Goal: Task Accomplishment & Management: Complete application form

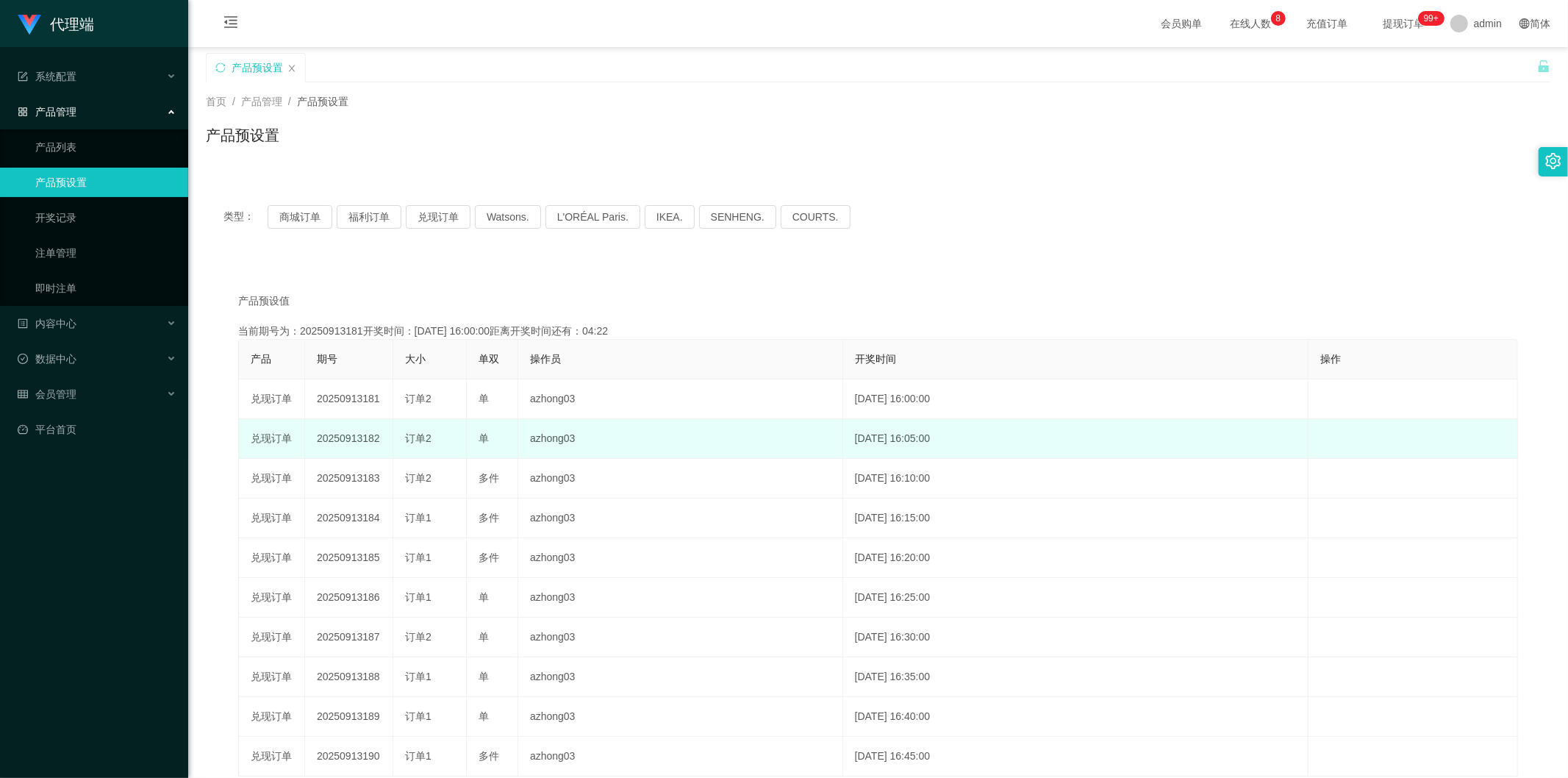
click at [339, 429] on td "20250913182" at bounding box center [349, 439] width 88 height 40
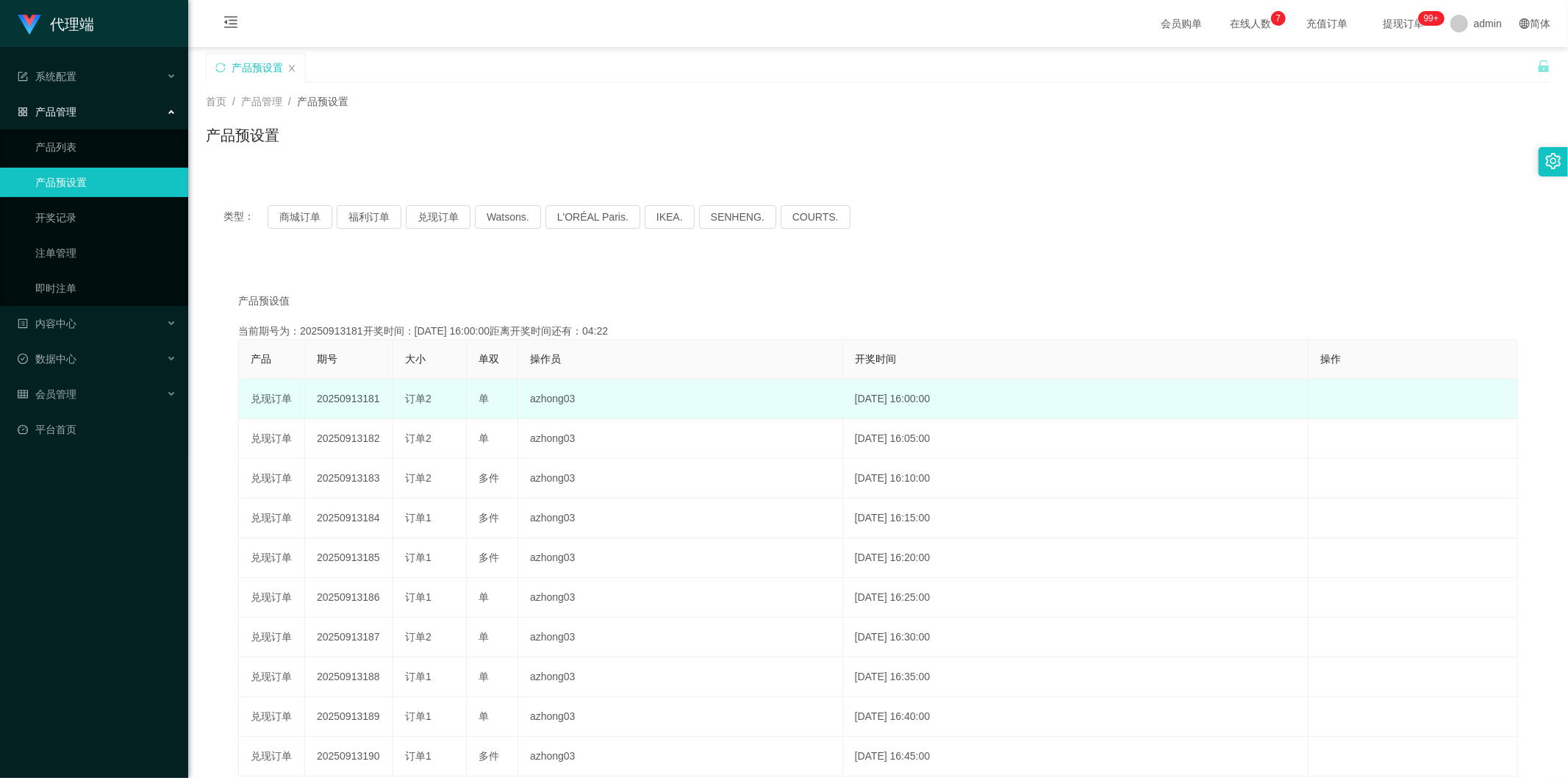
click at [352, 402] on td "20250913181" at bounding box center [349, 399] width 88 height 40
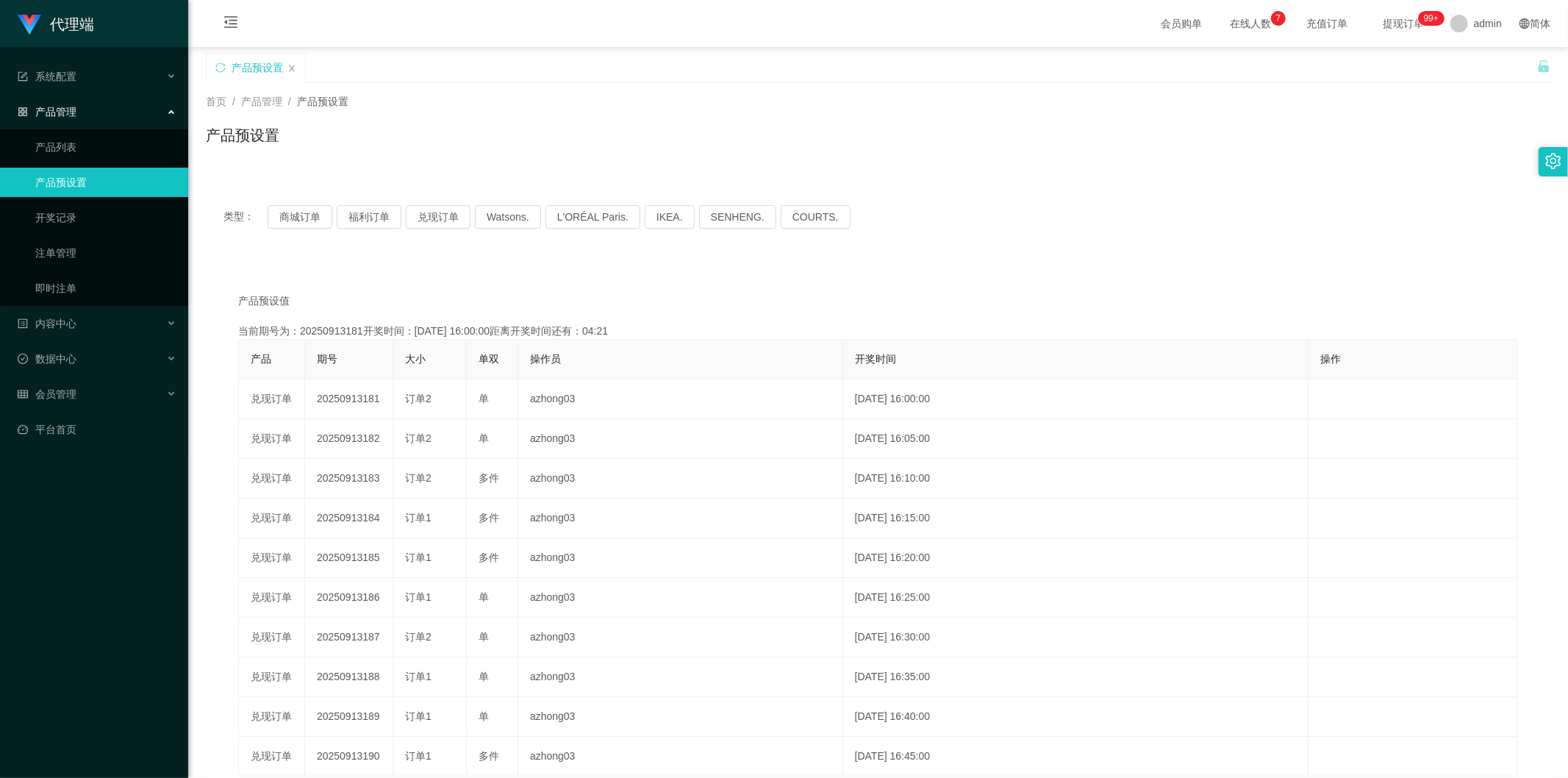
copy td "20250913181"
click at [100, 321] on div "内容中心" at bounding box center [94, 323] width 188 height 29
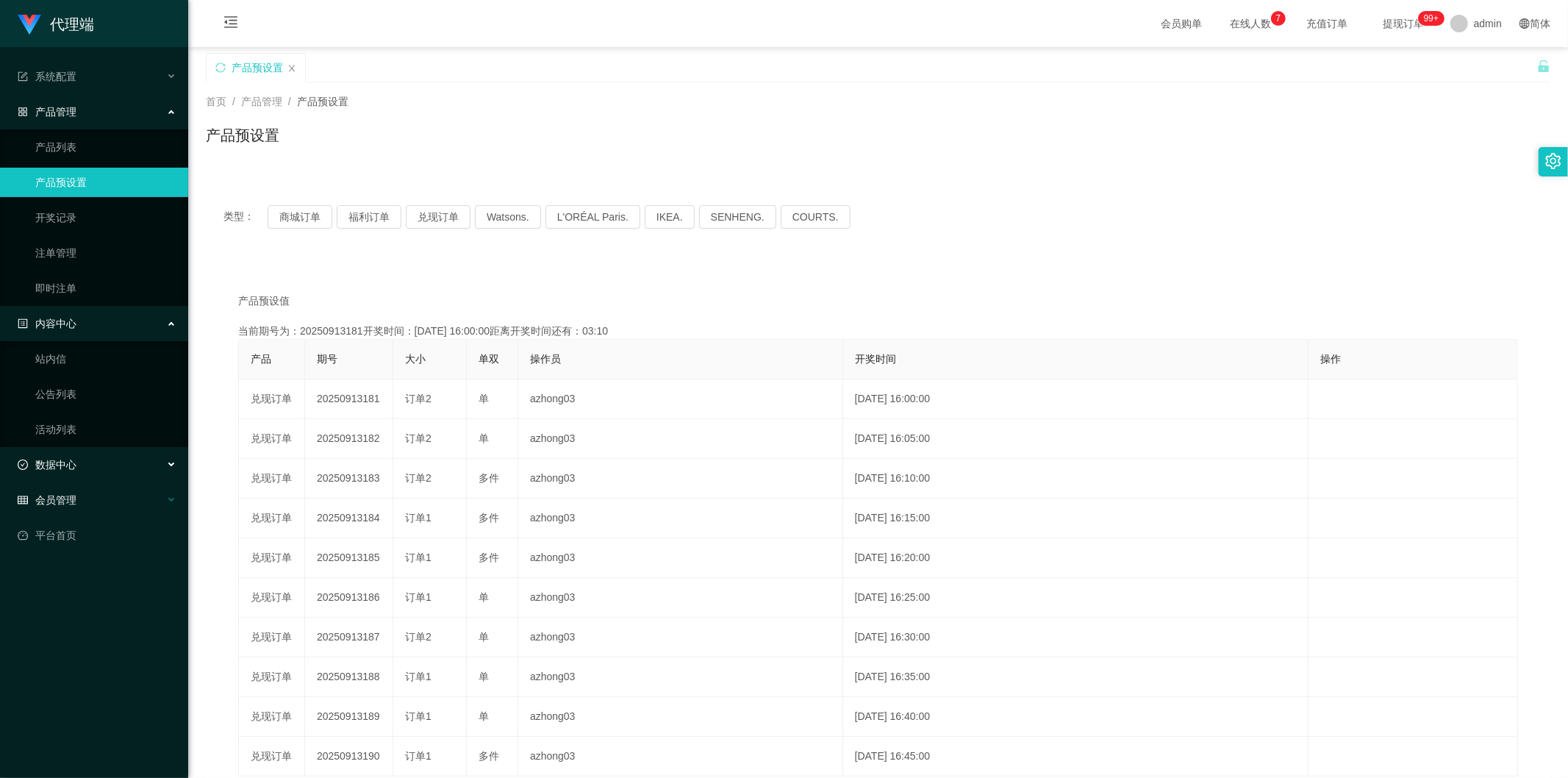
click at [74, 509] on div "会员管理" at bounding box center [94, 500] width 188 height 29
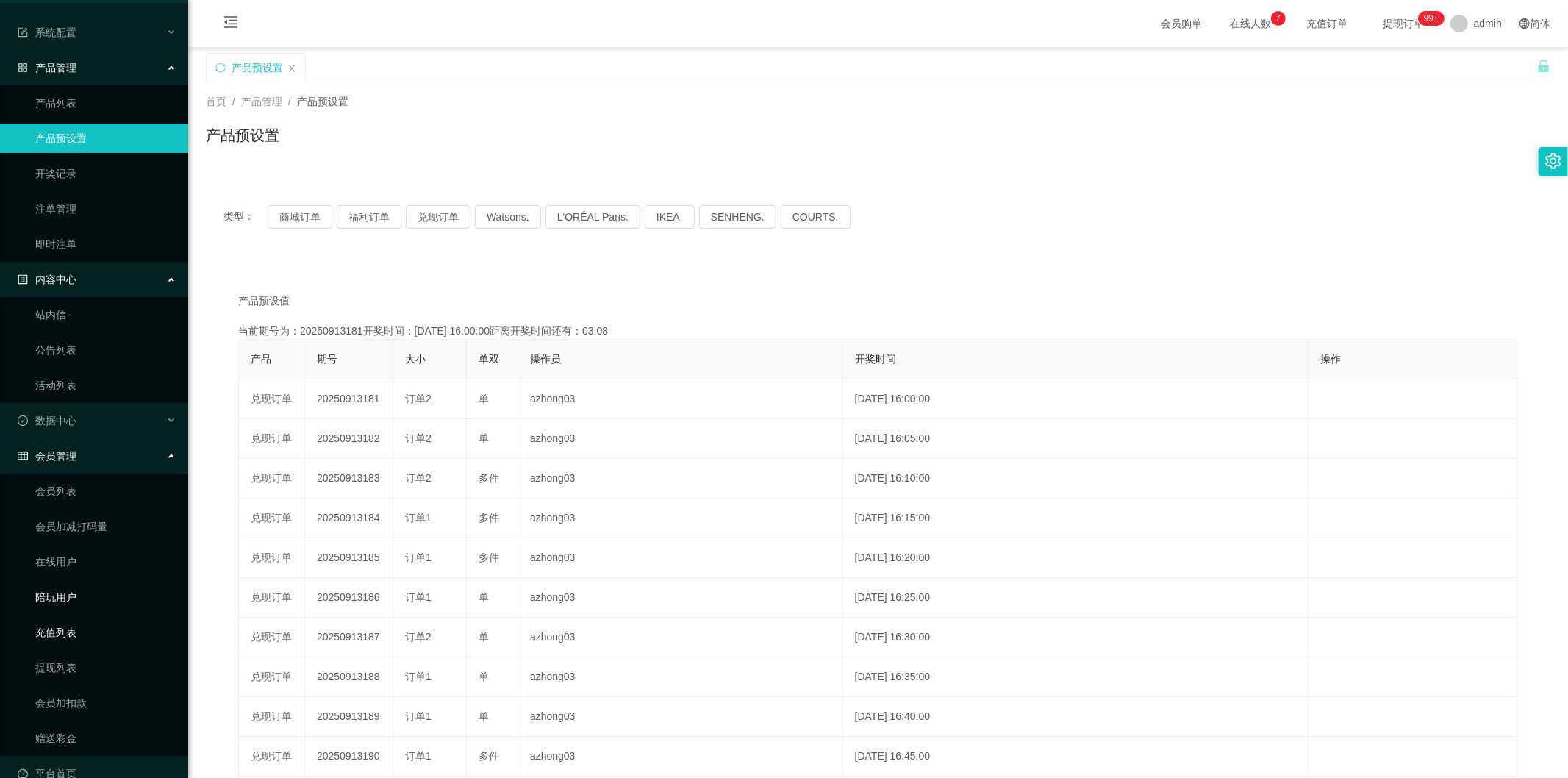
scroll to position [68, 0]
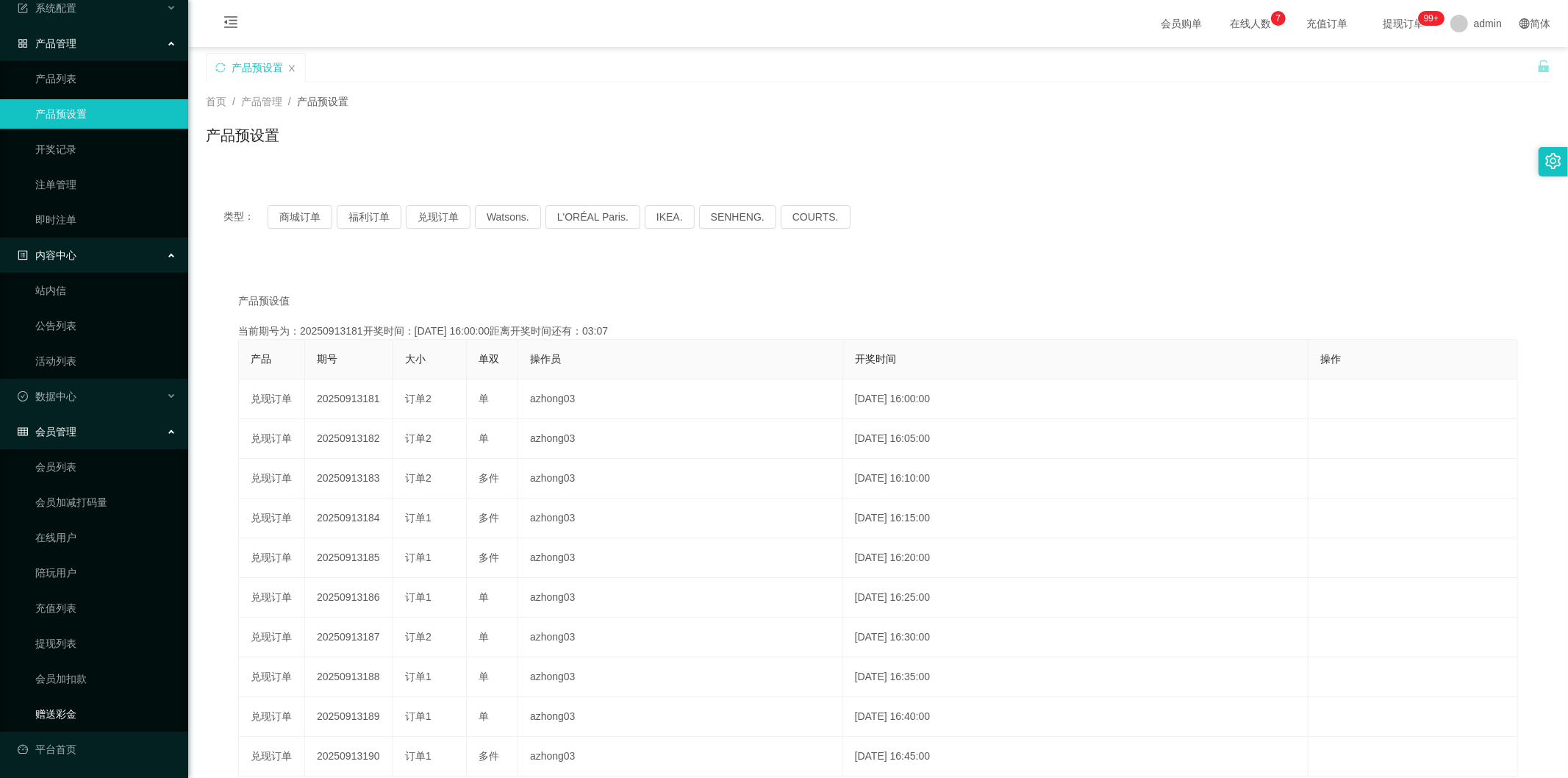
click at [71, 714] on link "赠送彩金" at bounding box center [106, 714] width 141 height 29
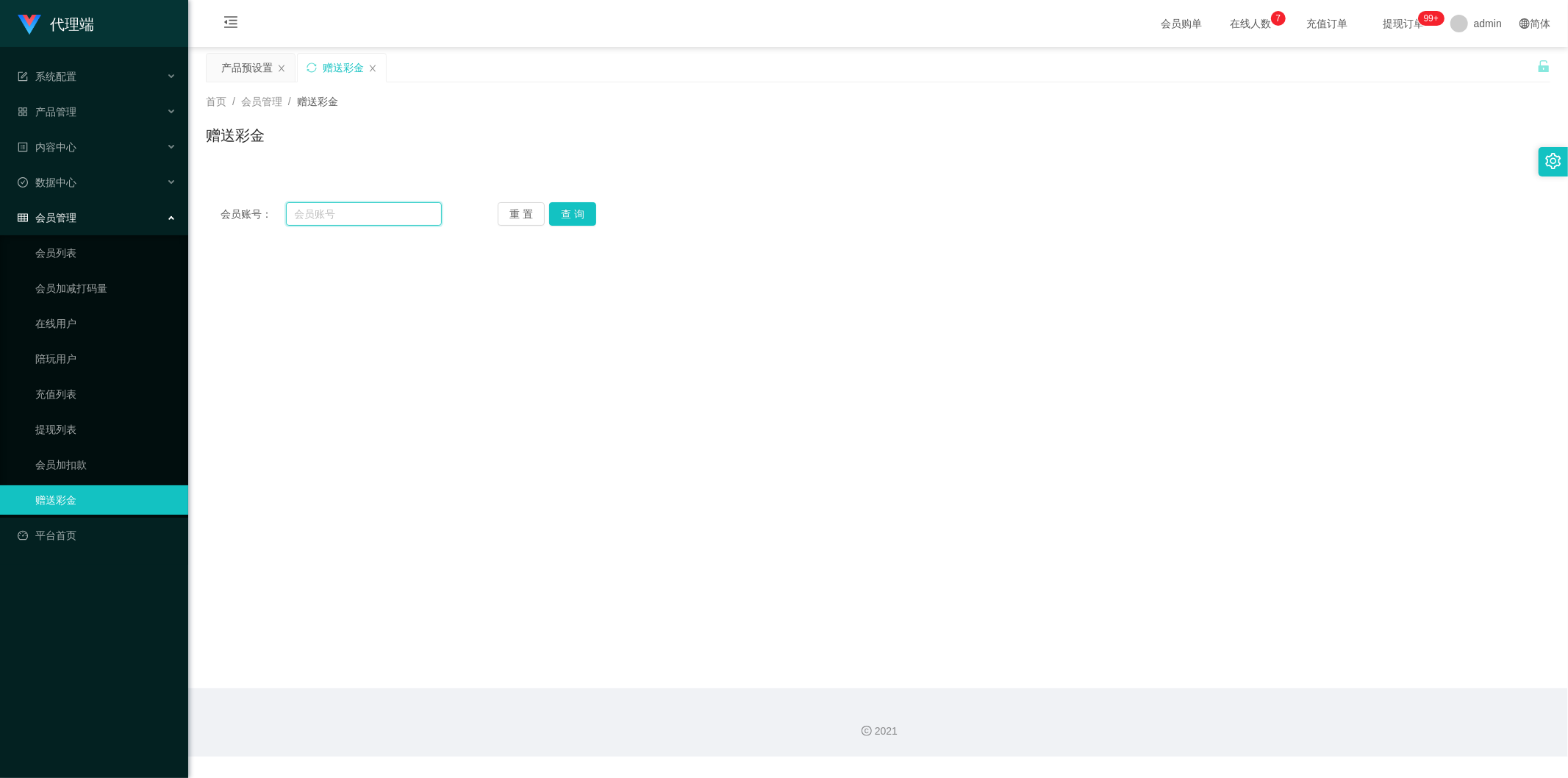
click at [319, 216] on input "text" at bounding box center [364, 214] width 157 height 24
type input "5741"
click at [557, 217] on button "查 询" at bounding box center [572, 214] width 47 height 24
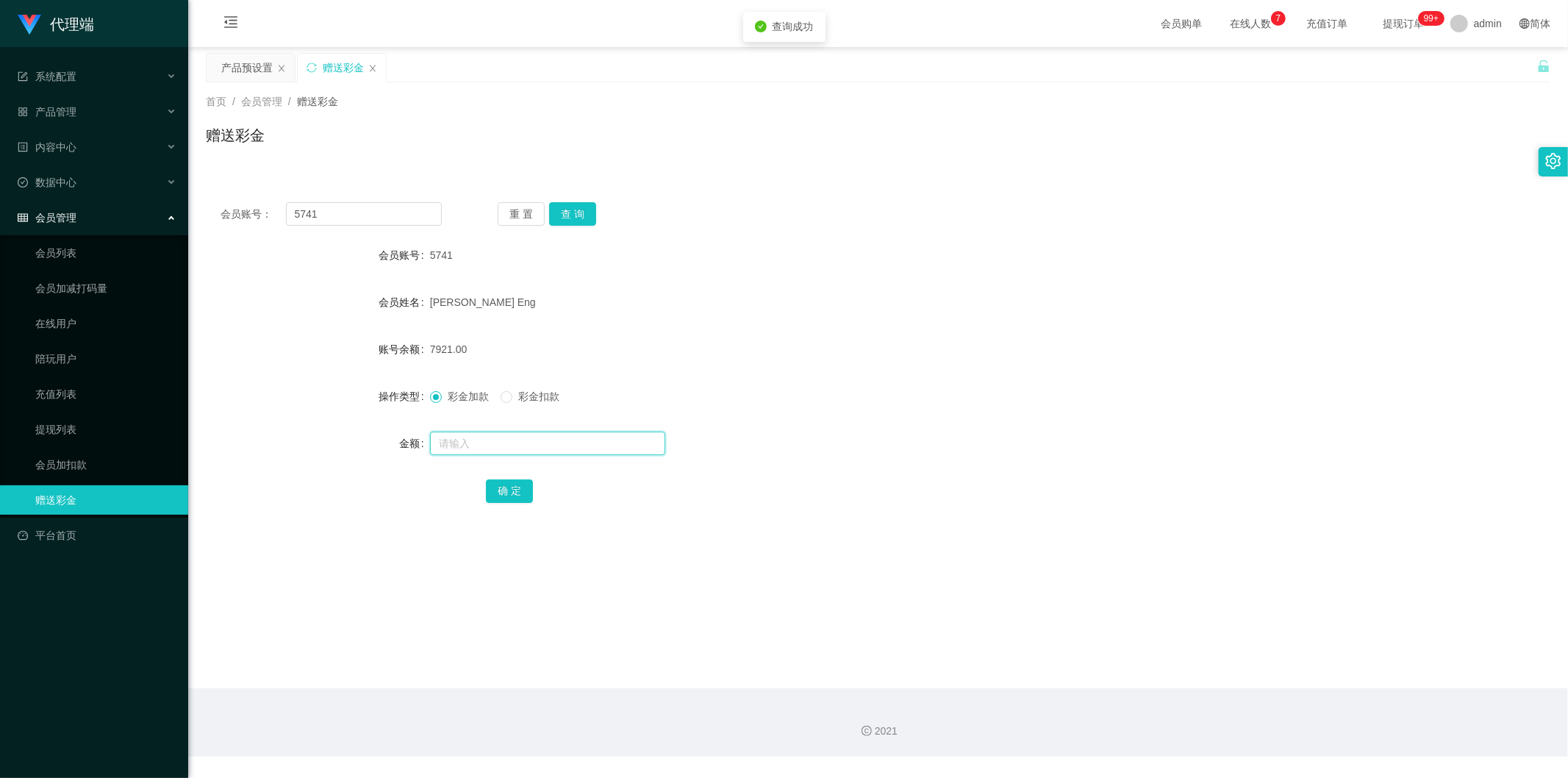
click at [466, 441] on input "text" at bounding box center [547, 443] width 235 height 24
type input "5000"
click at [509, 503] on div "确 定" at bounding box center [878, 490] width 785 height 29
click at [512, 496] on button "确 定" at bounding box center [509, 491] width 47 height 24
click at [95, 79] on div "系统配置" at bounding box center [94, 76] width 188 height 29
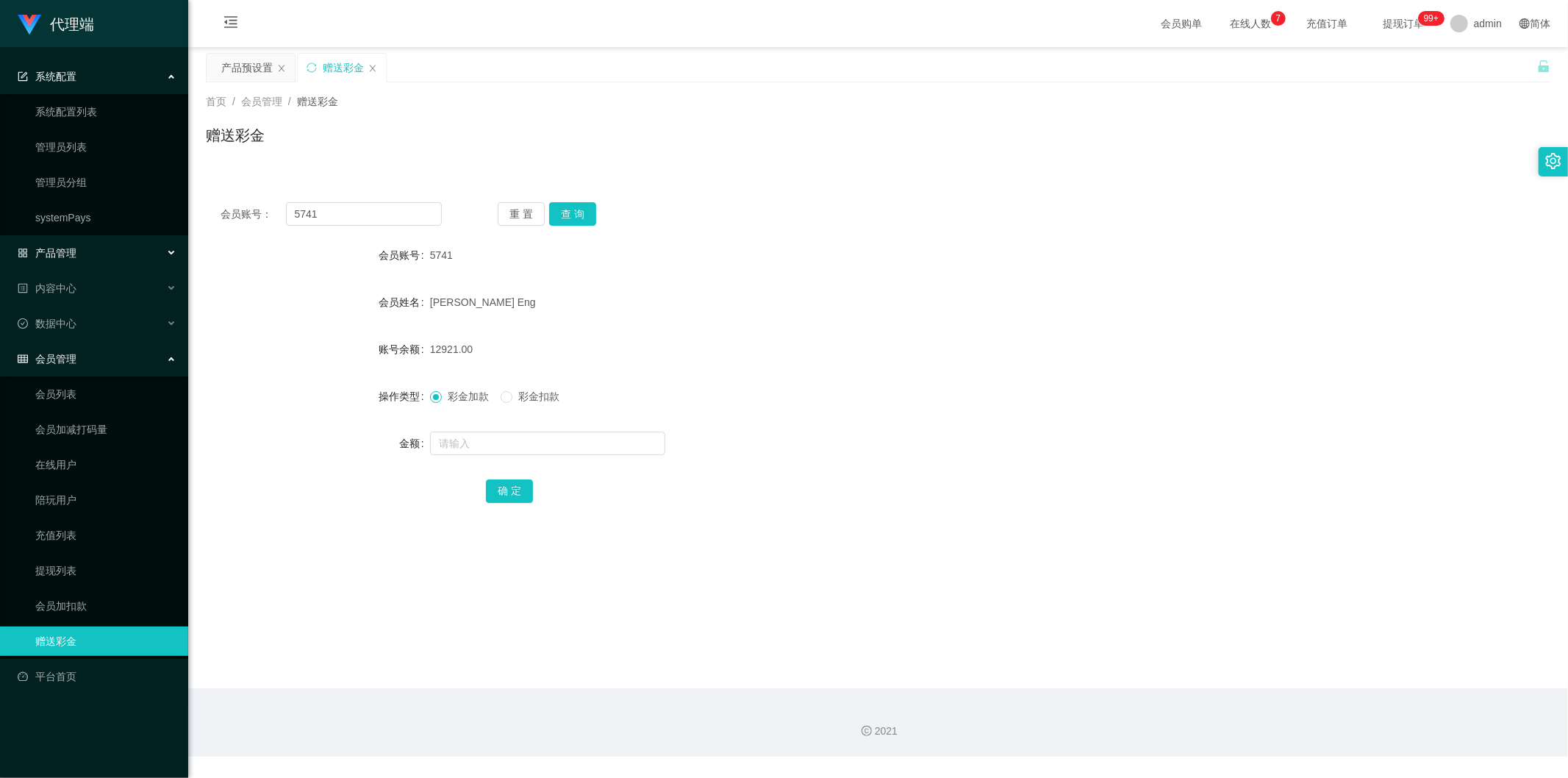
click at [100, 243] on div "产品管理" at bounding box center [94, 253] width 188 height 29
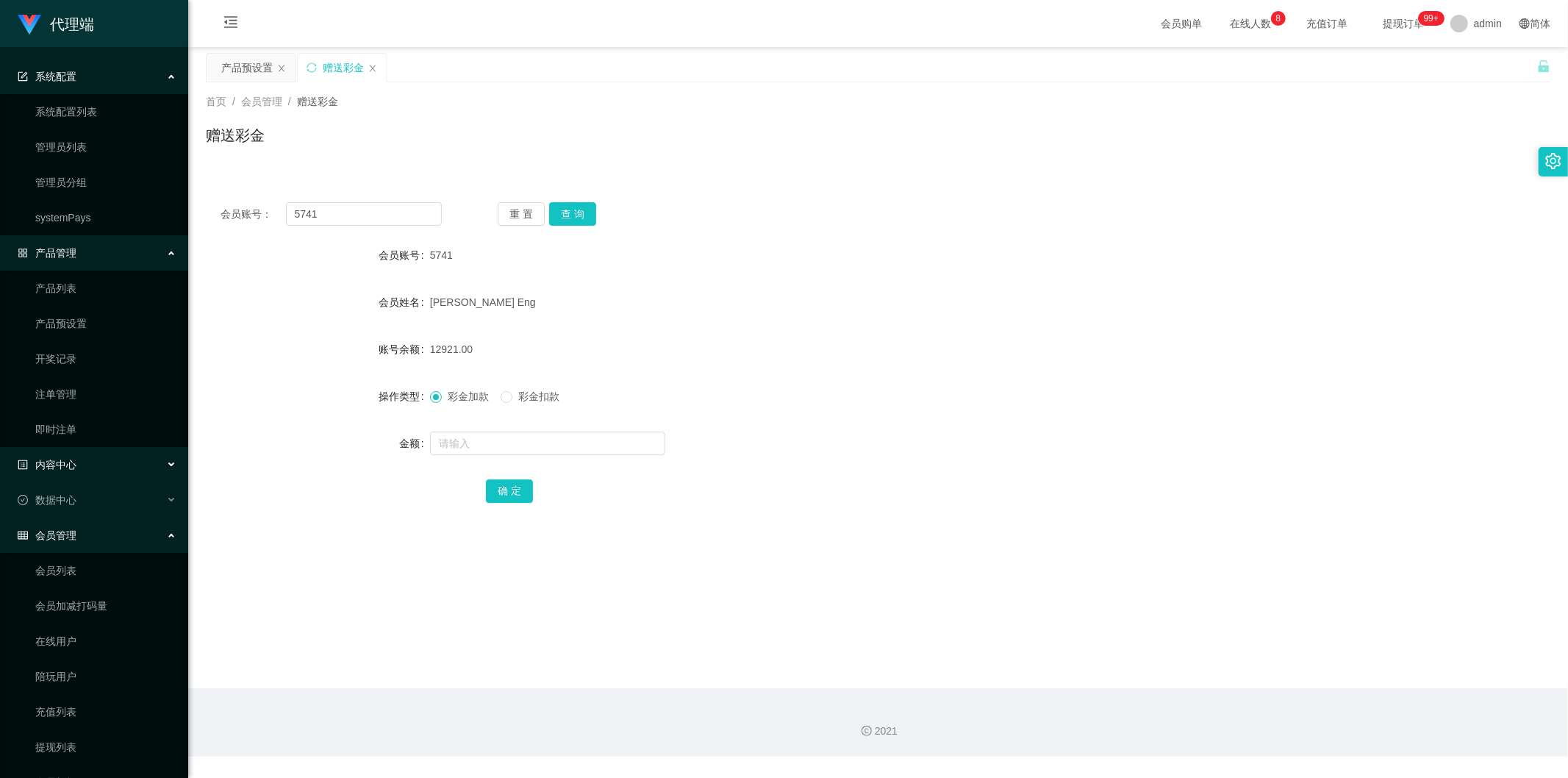
click at [92, 472] on div "内容中心" at bounding box center [94, 465] width 188 height 29
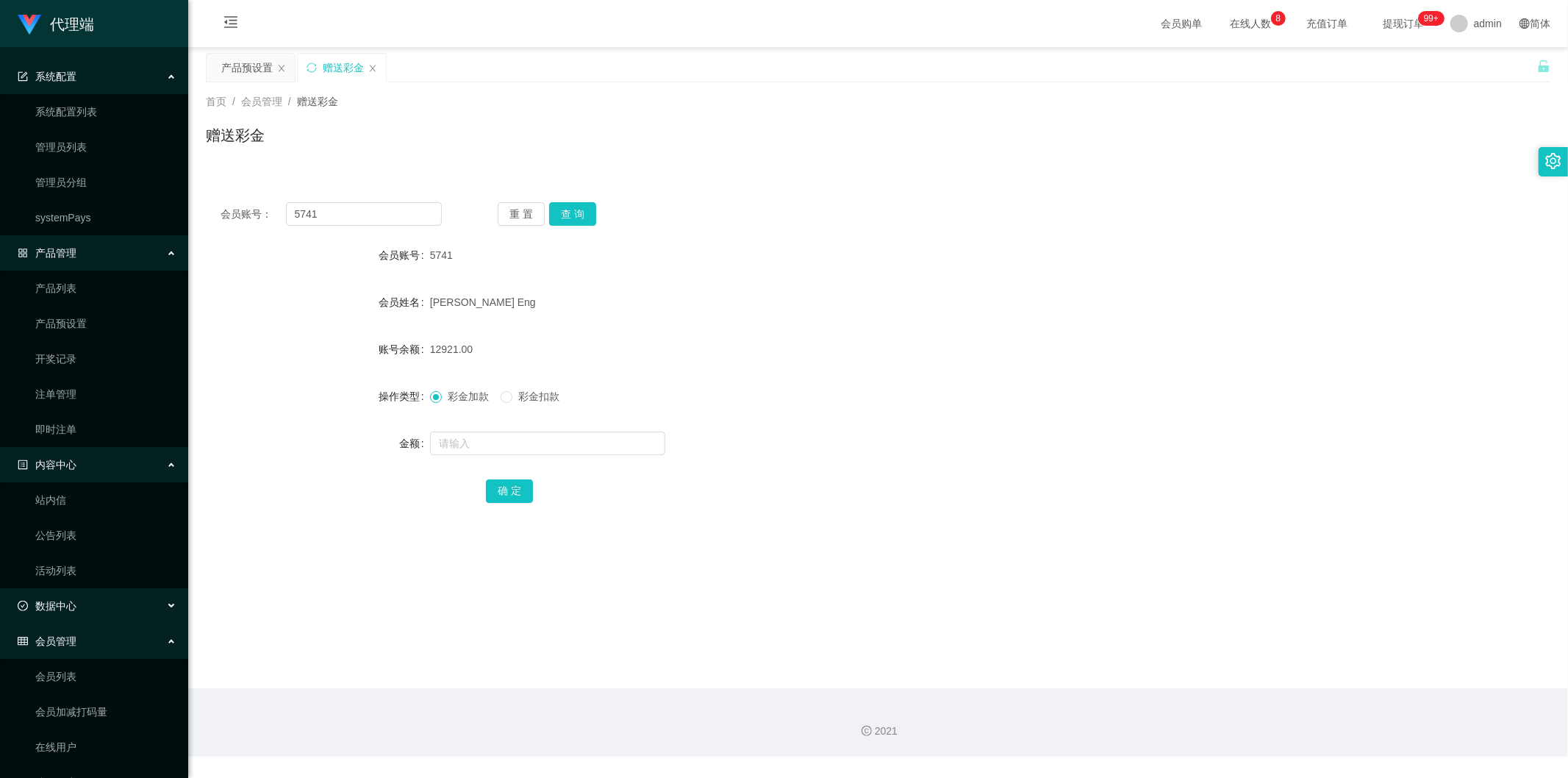
click at [84, 604] on div "数据中心" at bounding box center [94, 606] width 188 height 29
click at [84, 319] on link "产品预设置" at bounding box center [106, 323] width 141 height 29
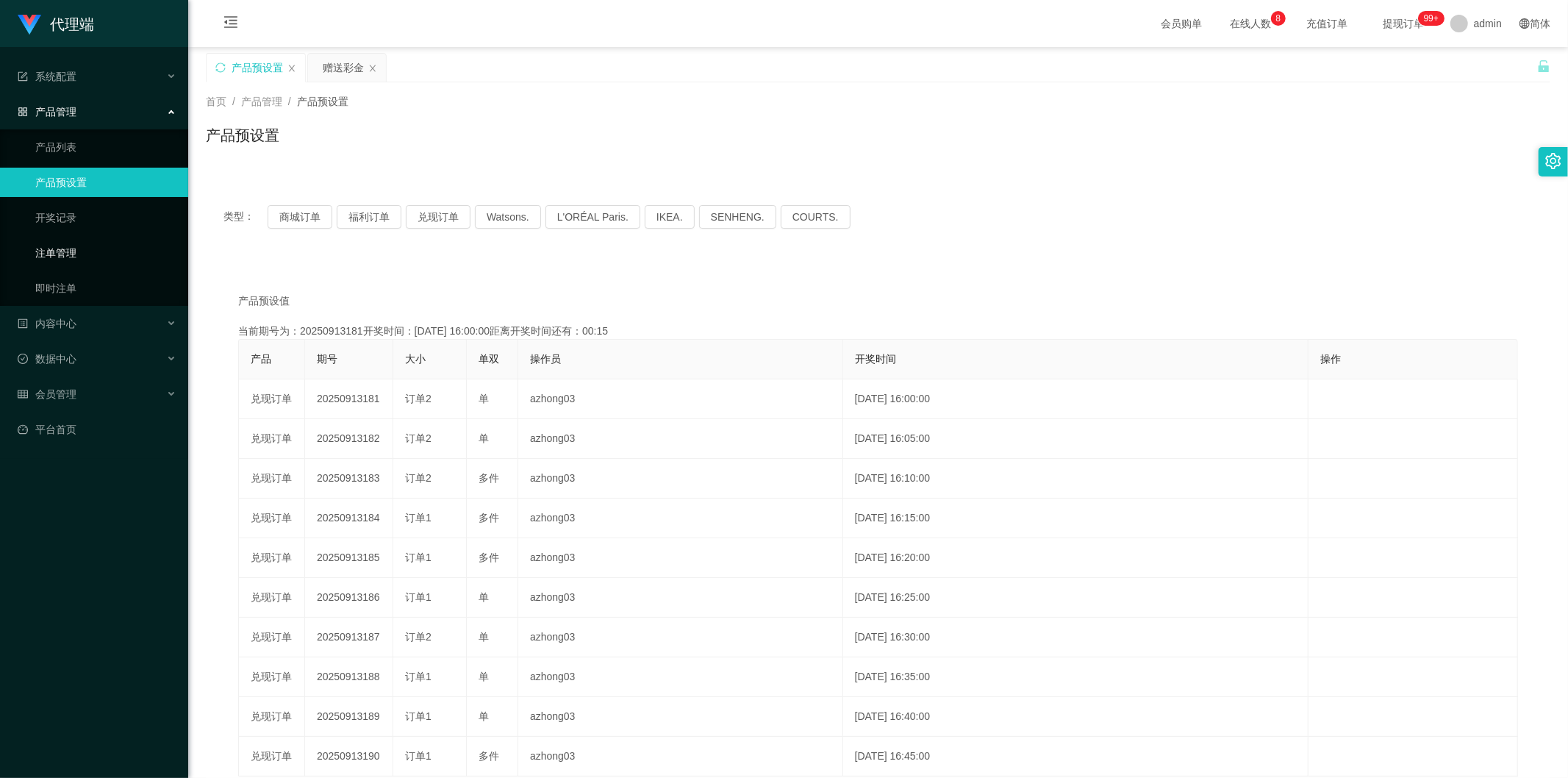
click at [78, 253] on link "注单管理" at bounding box center [106, 253] width 141 height 29
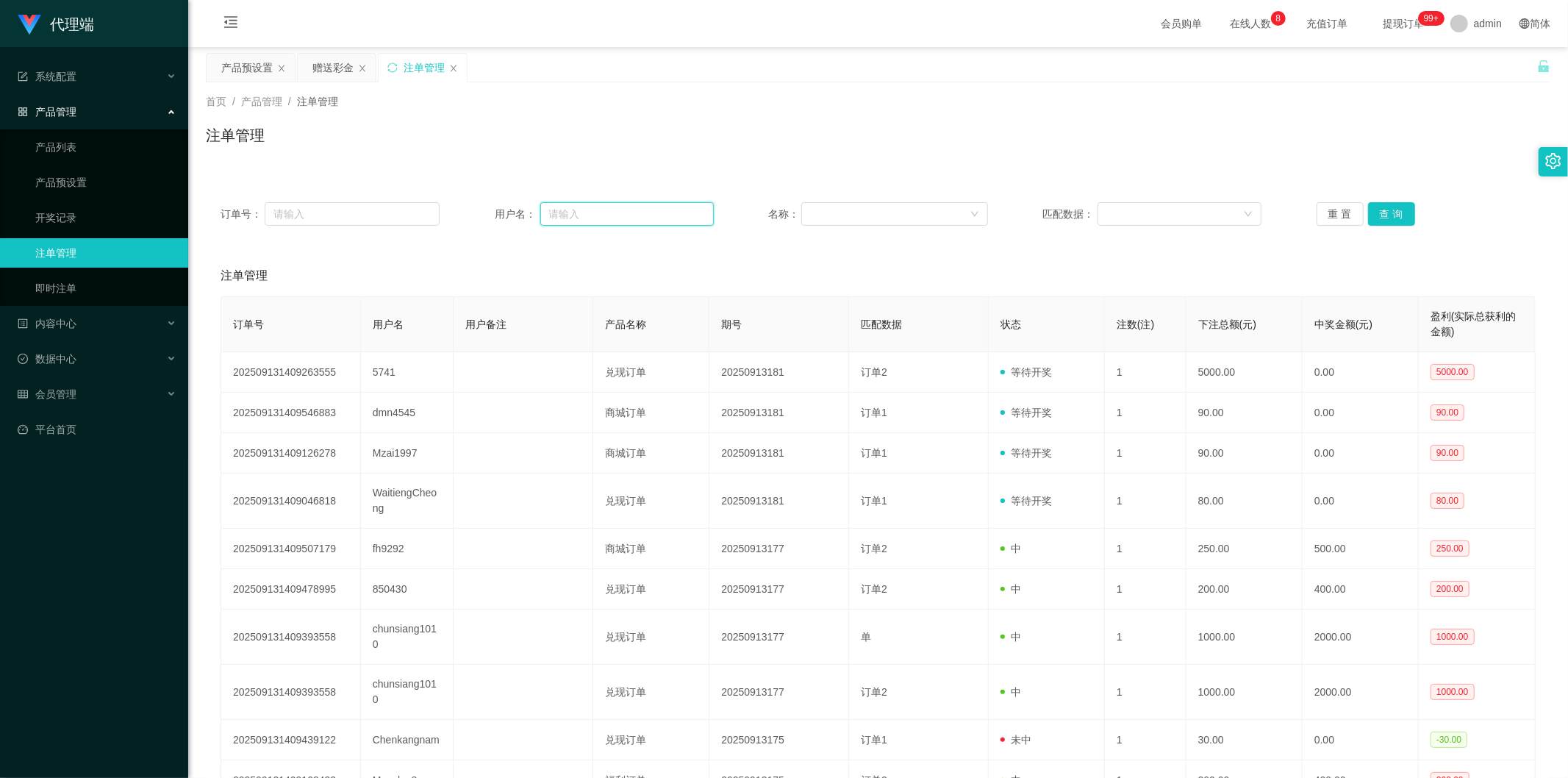
click at [597, 217] on input "text" at bounding box center [627, 214] width 174 height 24
type input "5741"
click at [1383, 214] on button "查 询" at bounding box center [1391, 214] width 47 height 24
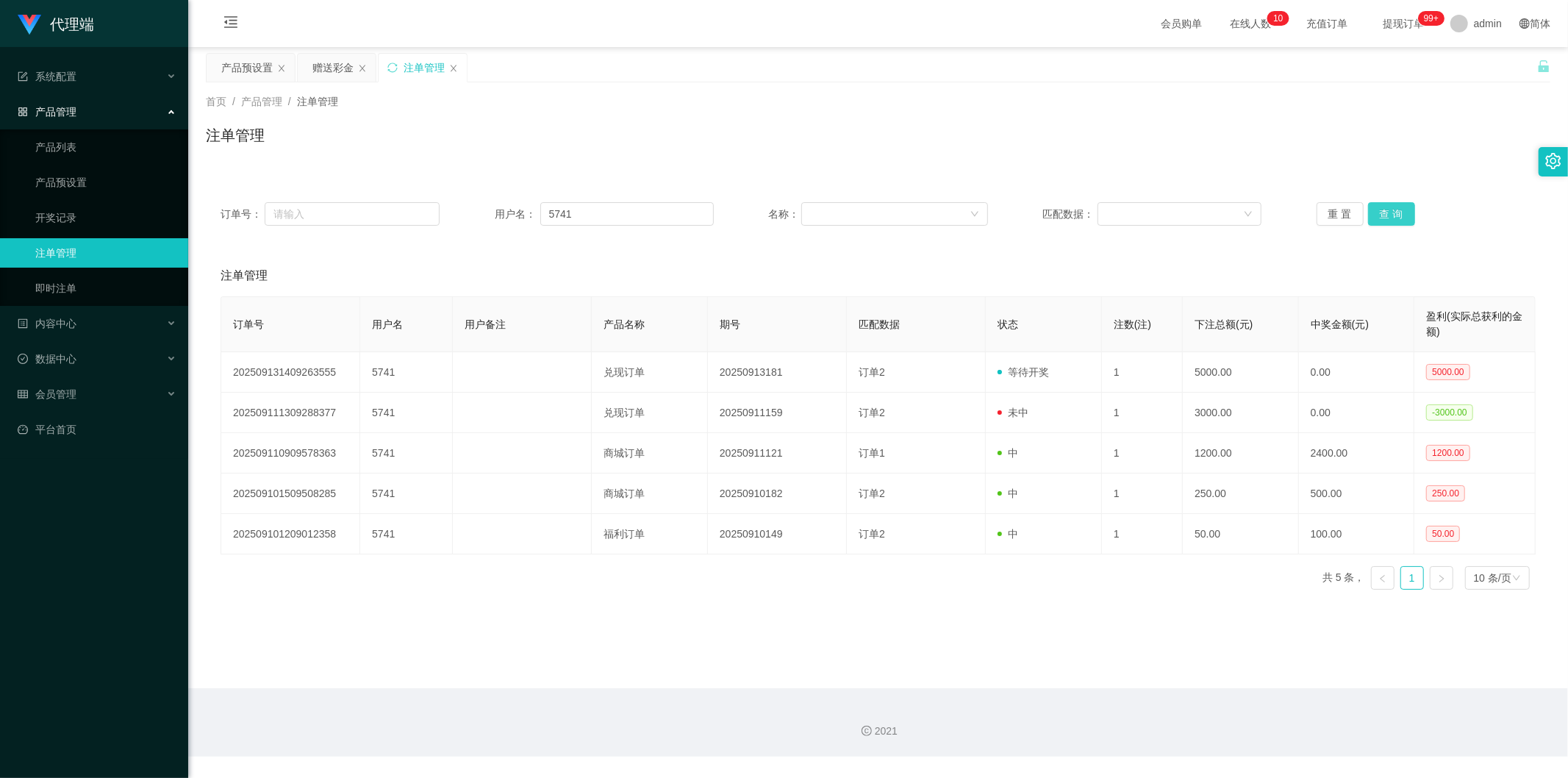
click at [1407, 210] on button "查 询" at bounding box center [1391, 214] width 47 height 24
click at [334, 66] on div "赠送彩金" at bounding box center [333, 68] width 41 height 28
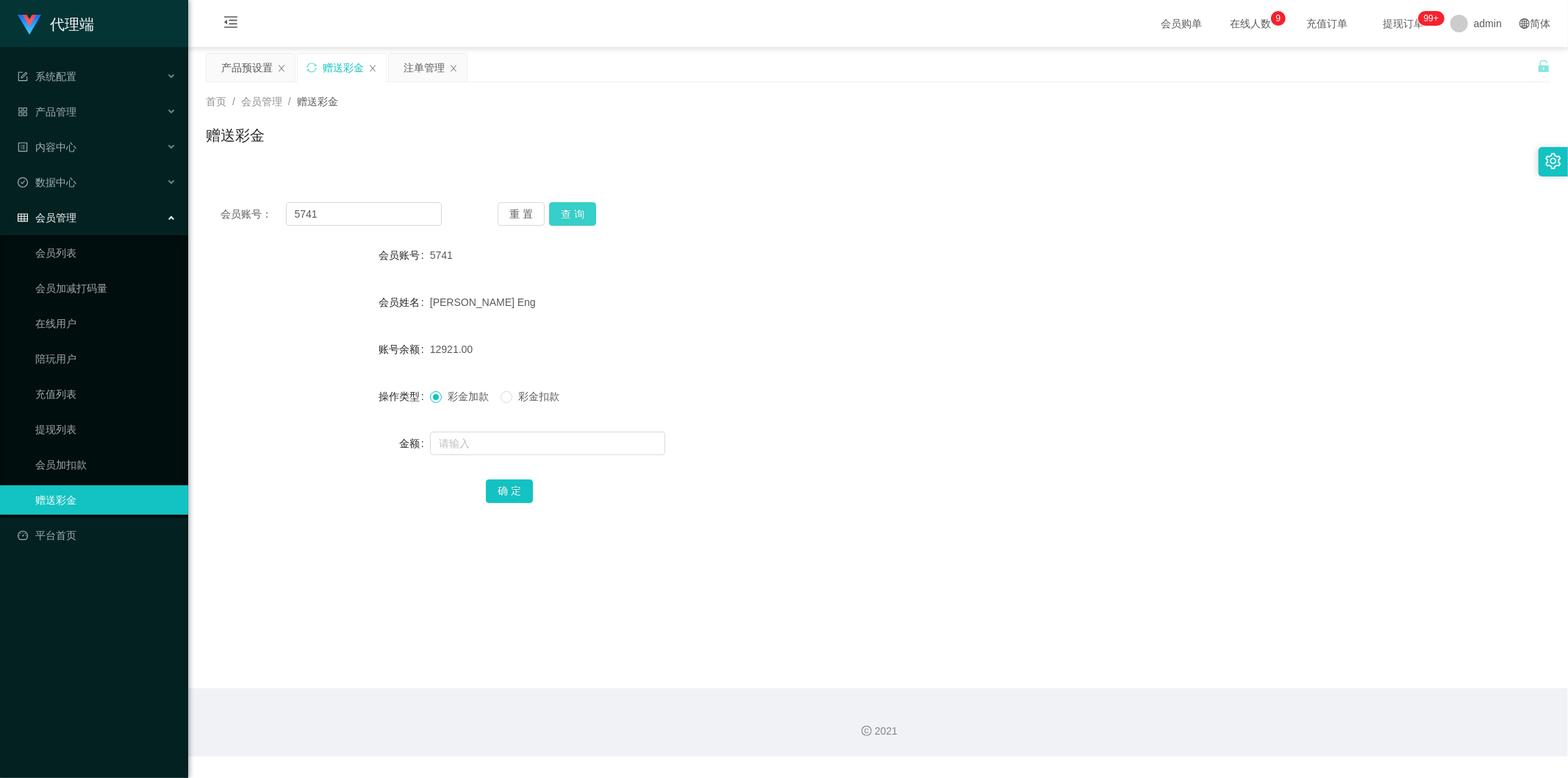
click at [572, 219] on button "查 询" at bounding box center [572, 214] width 47 height 24
click at [579, 222] on button "查 询" at bounding box center [572, 214] width 47 height 24
click at [492, 438] on input "text" at bounding box center [547, 443] width 235 height 24
click at [550, 442] on input "text" at bounding box center [547, 443] width 235 height 24
type input "2000"
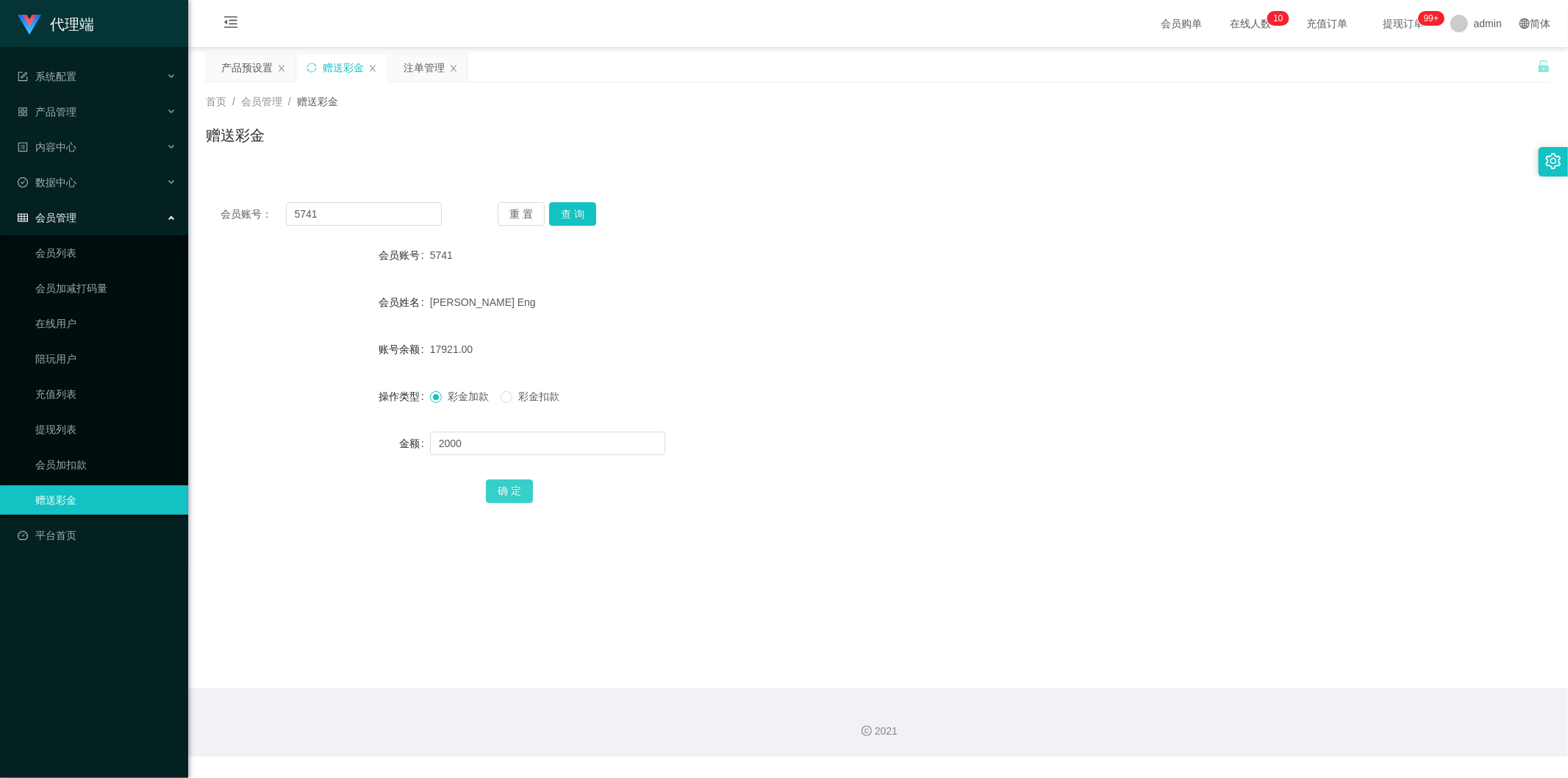
click at [527, 488] on button "确 定" at bounding box center [509, 491] width 47 height 24
click at [475, 435] on input "text" at bounding box center [547, 443] width 235 height 24
type input "2300"
click at [512, 491] on button "确 定" at bounding box center [509, 491] width 47 height 24
